Goal: Complete application form

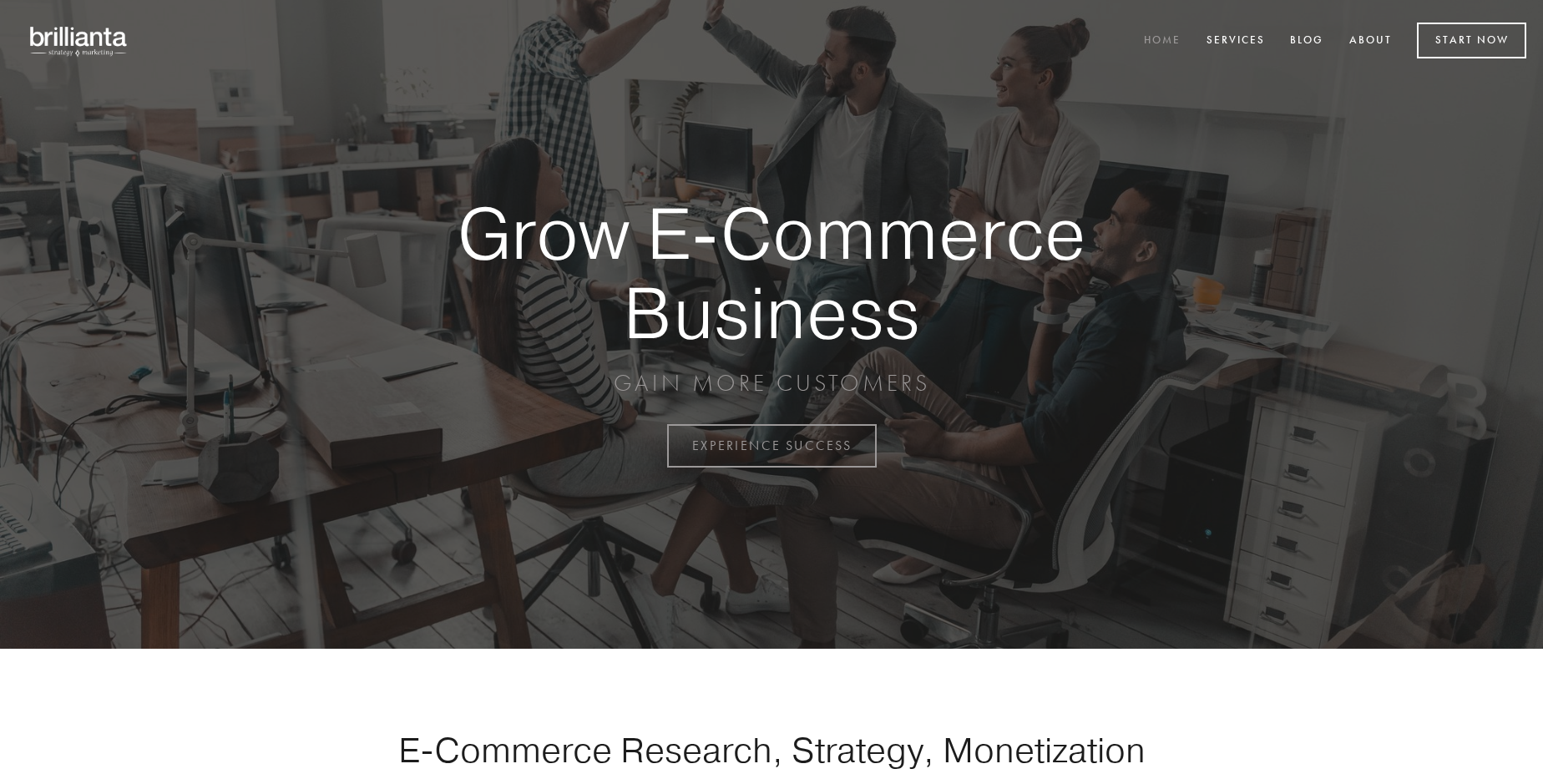
scroll to position [4375, 0]
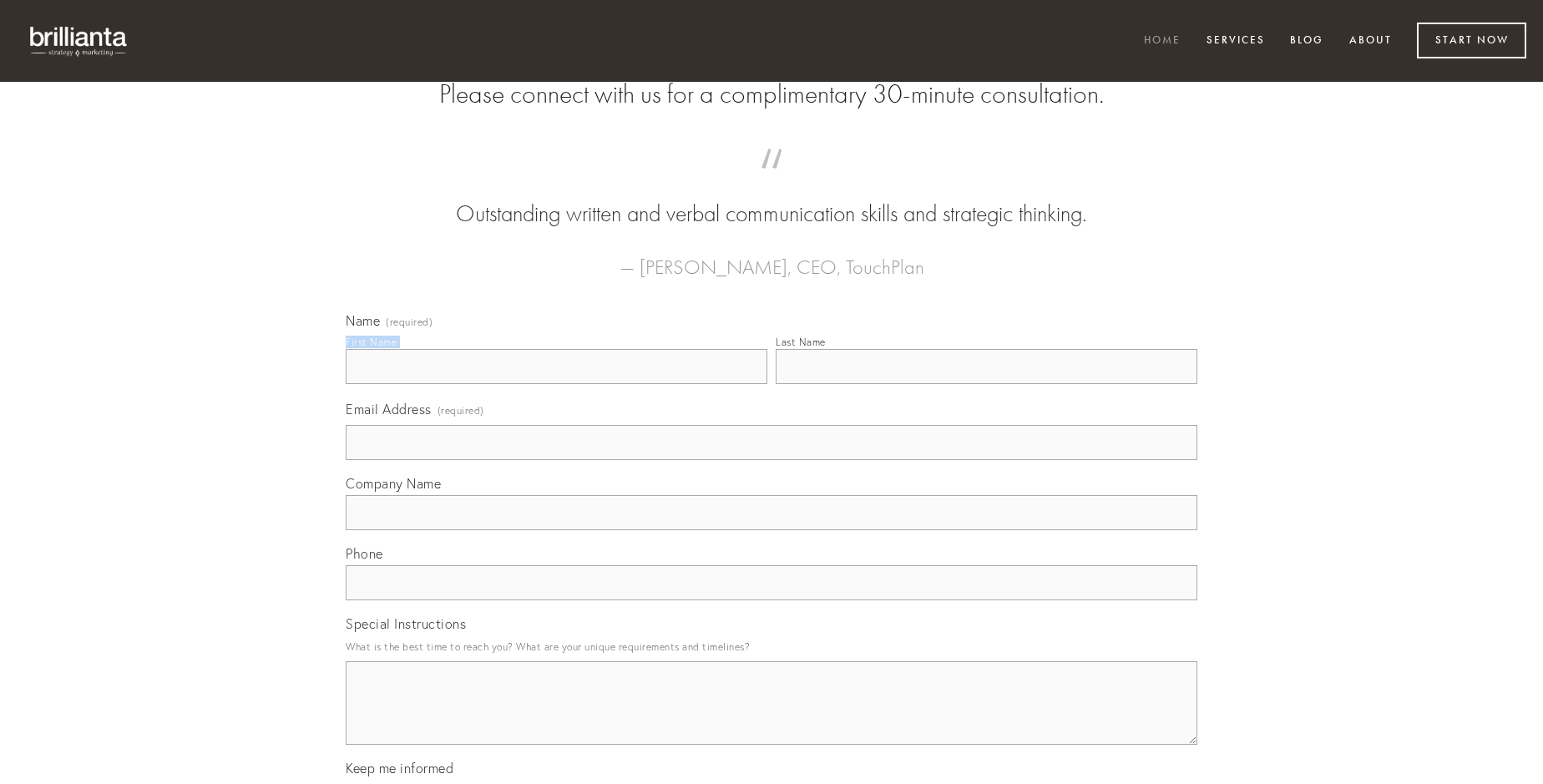
type input "[PERSON_NAME]"
click at [986, 384] on input "Last Name" at bounding box center [987, 367] width 422 height 35
type input "[PERSON_NAME]"
click at [772, 460] on input "Email Address (required)" at bounding box center [772, 442] width 852 height 35
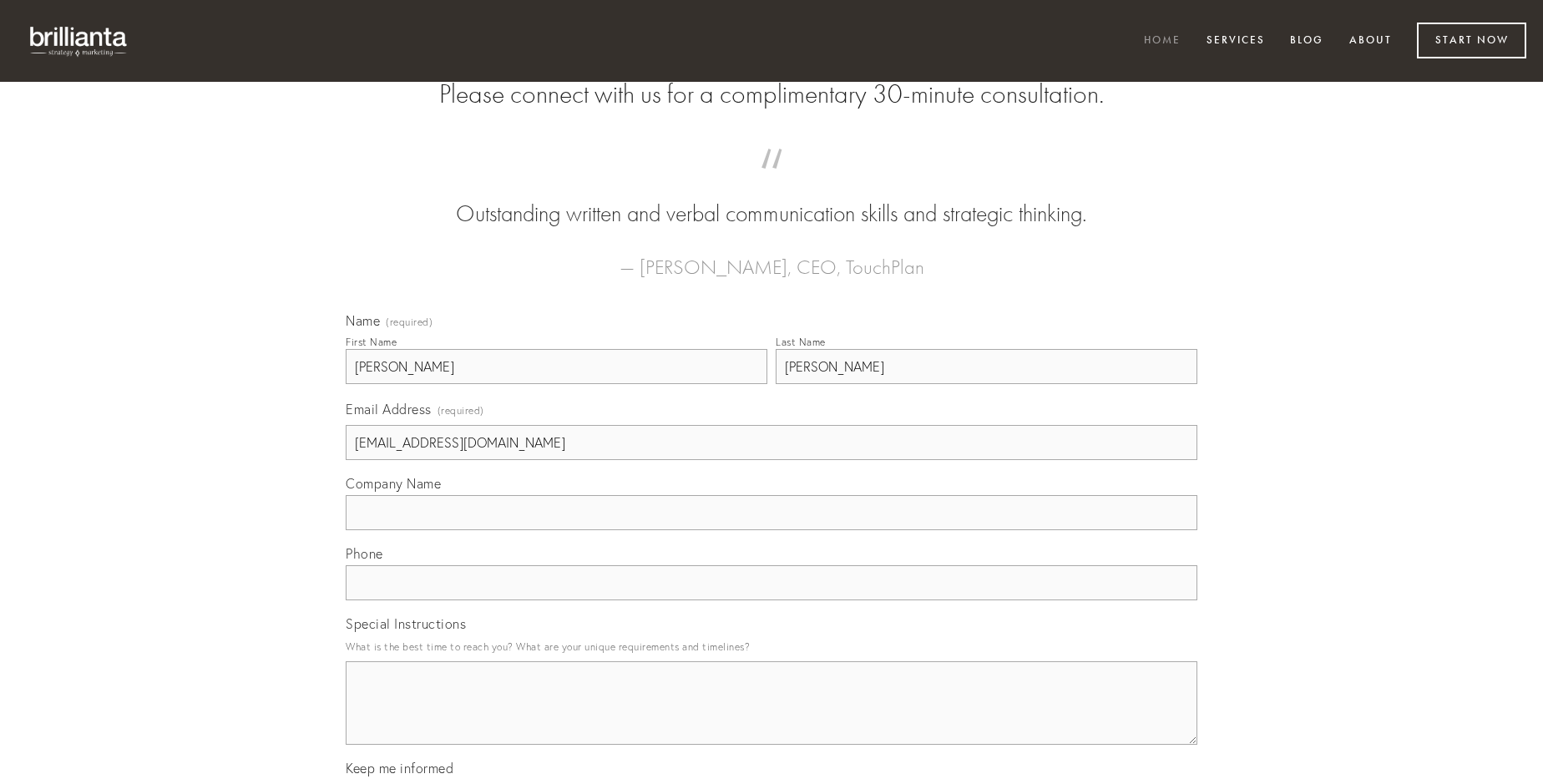
type input "[EMAIL_ADDRESS][DOMAIN_NAME]"
click at [772, 530] on input "Company Name" at bounding box center [772, 512] width 852 height 35
type input "architecto"
click at [772, 600] on input "text" at bounding box center [772, 582] width 852 height 35
click at [772, 718] on textarea "Special Instructions" at bounding box center [772, 703] width 852 height 84
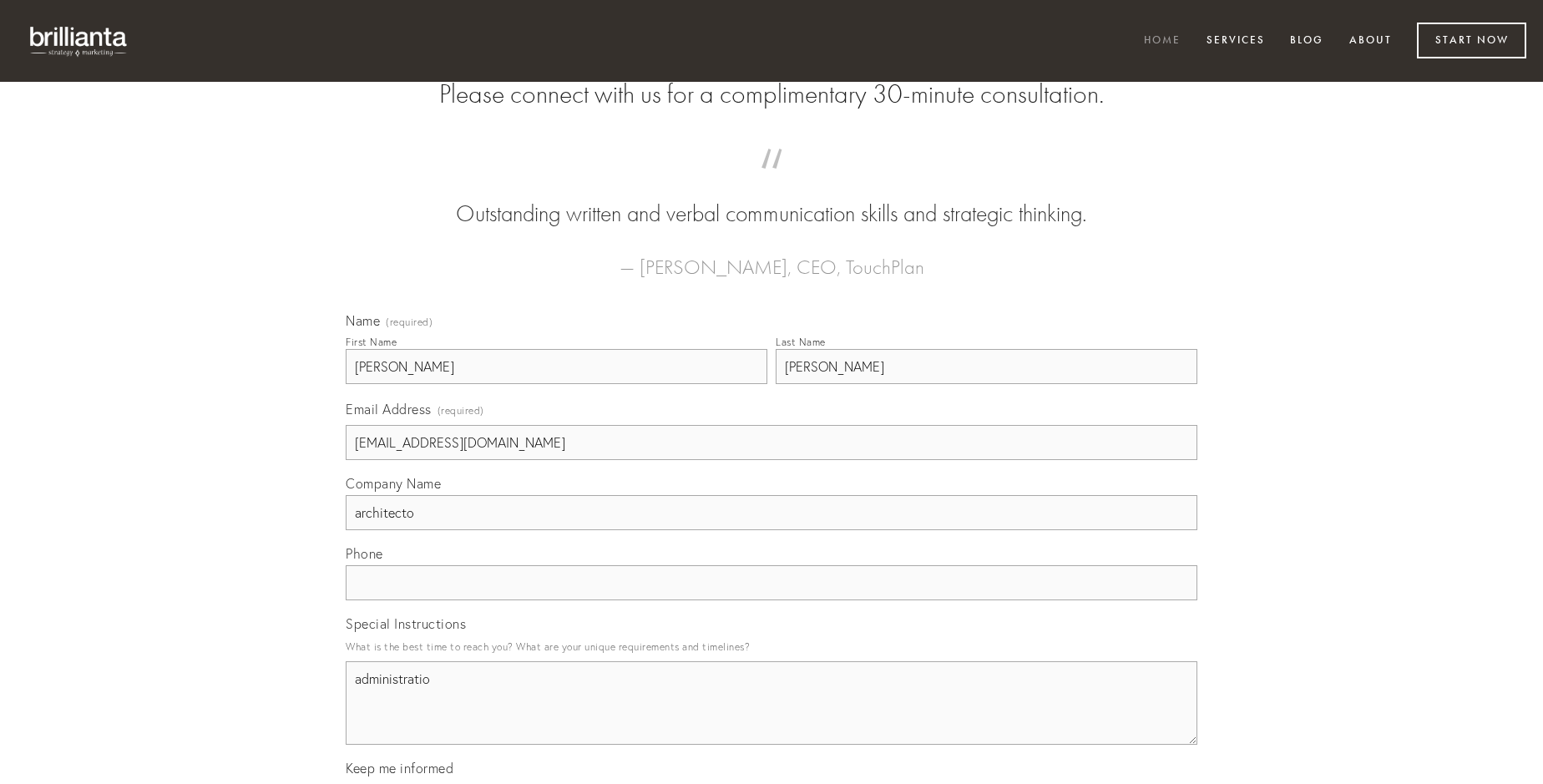
type textarea "administratio"
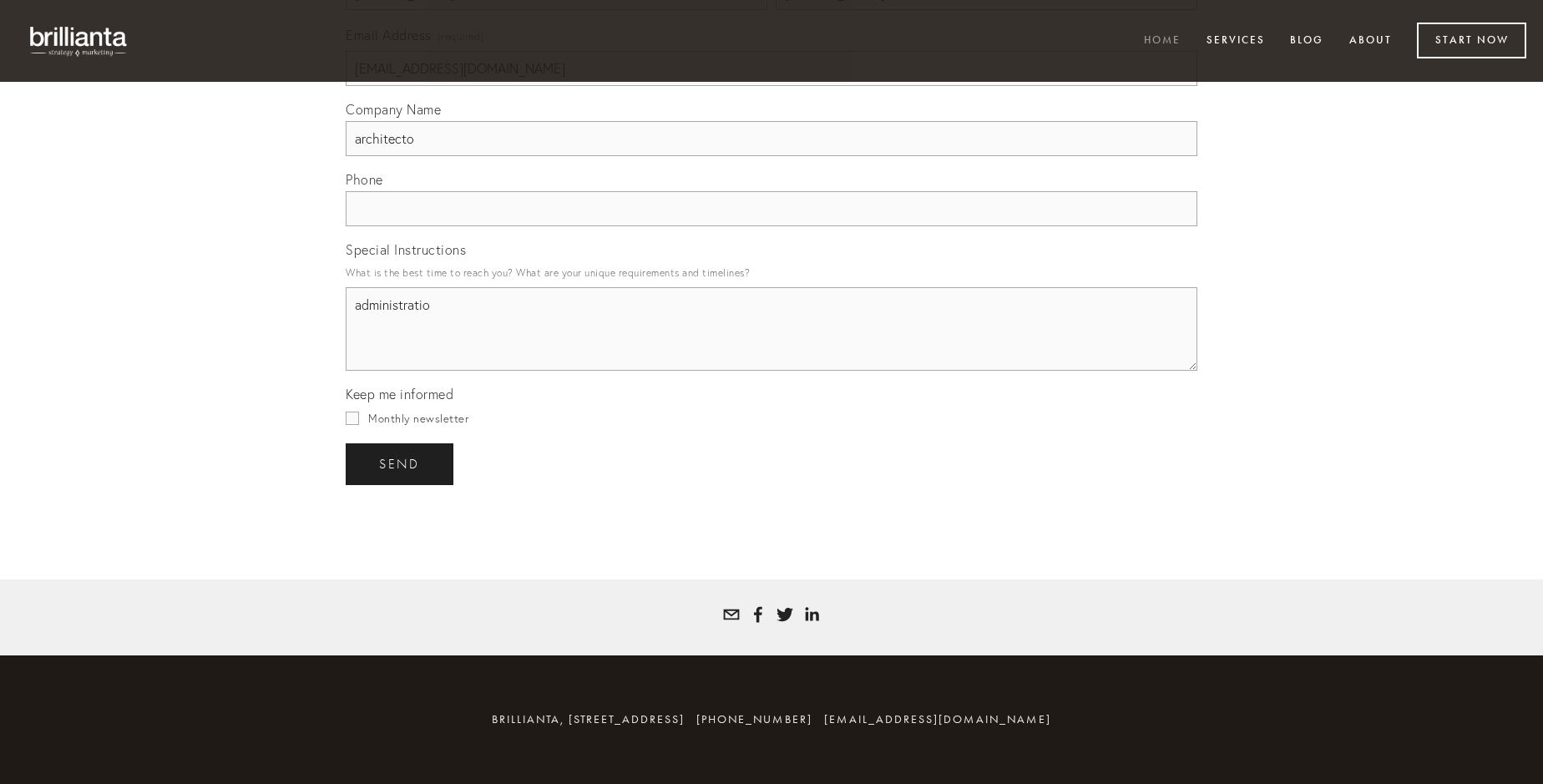
click at [401, 463] on span "send" at bounding box center [399, 464] width 41 height 15
